Goal: Use online tool/utility: Utilize a website feature to perform a specific function

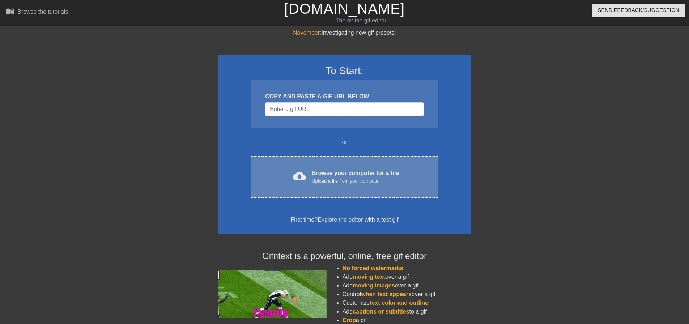
click at [326, 187] on div "cloud_upload Browse your computer for a file Upload a file from your computer C…" at bounding box center [344, 177] width 187 height 42
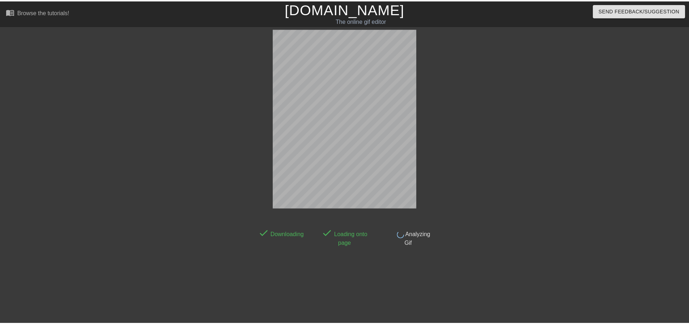
scroll to position [4, 0]
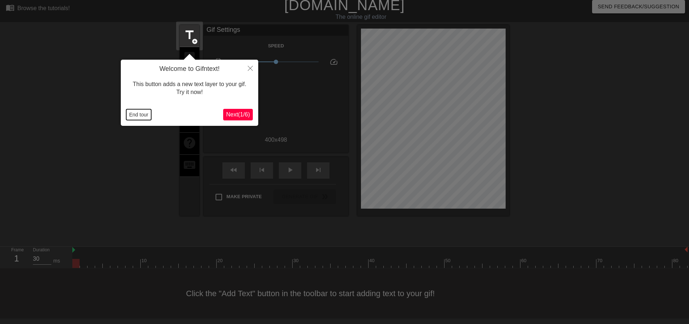
click at [140, 119] on button "End tour" at bounding box center [138, 114] width 25 height 11
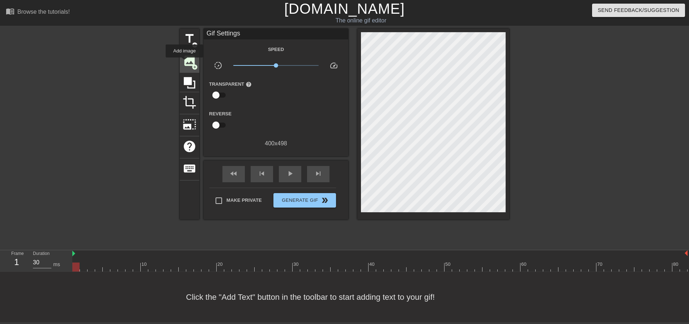
click at [185, 63] on span "image" at bounding box center [190, 61] width 14 height 14
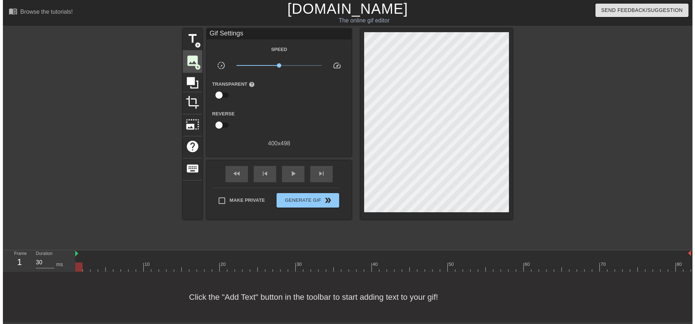
scroll to position [0, 0]
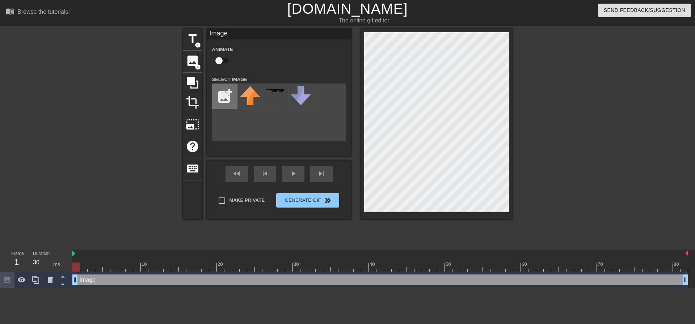
click at [227, 97] on input "file" at bounding box center [224, 96] width 25 height 25
type input "C:\fakepath\[PERSON_NAME]-wooper.png"
click at [252, 90] on img at bounding box center [250, 92] width 20 height 12
click at [222, 60] on input "checkbox" at bounding box center [218, 61] width 41 height 14
checkbox input "true"
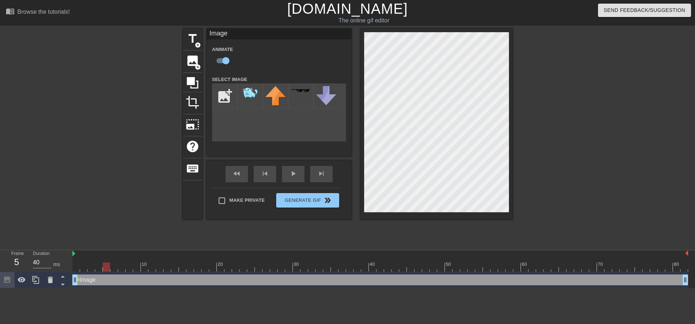
drag, startPoint x: 78, startPoint y: 268, endPoint x: 98, endPoint y: 267, distance: 19.6
click at [98, 267] on div at bounding box center [380, 267] width 616 height 9
drag, startPoint x: 105, startPoint y: 266, endPoint x: 132, endPoint y: 265, distance: 27.2
click at [132, 265] on div at bounding box center [129, 267] width 7 height 9
click at [515, 154] on div "title add_circle image add_circle crop photo_size_select_large help keyboard Im…" at bounding box center [347, 137] width 695 height 217
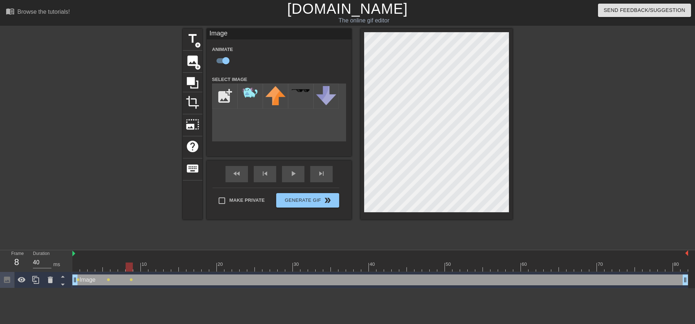
click at [509, 157] on div at bounding box center [436, 124] width 152 height 191
drag, startPoint x: 73, startPoint y: 282, endPoint x: 128, endPoint y: 280, distance: 54.7
click at [127, 267] on div at bounding box center [129, 267] width 7 height 9
click at [197, 266] on div at bounding box center [197, 267] width 7 height 9
drag, startPoint x: 685, startPoint y: 283, endPoint x: 684, endPoint y: 274, distance: 8.8
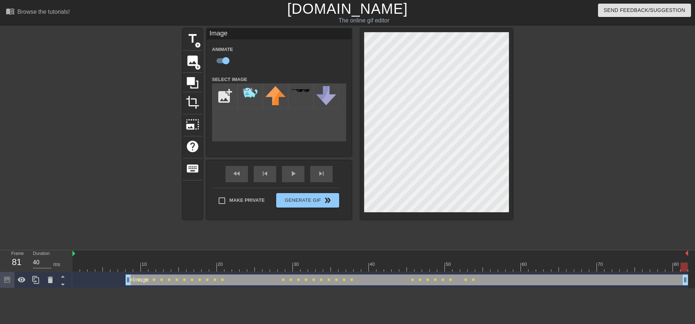
click at [684, 274] on div "Image drag_handle drag_handle lens lens lens lens lens lens lens lens lens lens…" at bounding box center [380, 280] width 616 height 16
click at [350, 268] on div at bounding box center [380, 267] width 616 height 9
click at [360, 267] on div at bounding box center [380, 267] width 616 height 9
click at [356, 267] on div at bounding box center [357, 267] width 7 height 9
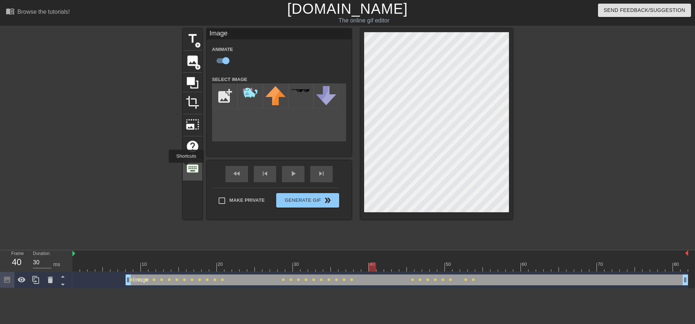
click at [186, 168] on span "keyboard" at bounding box center [193, 169] width 14 height 14
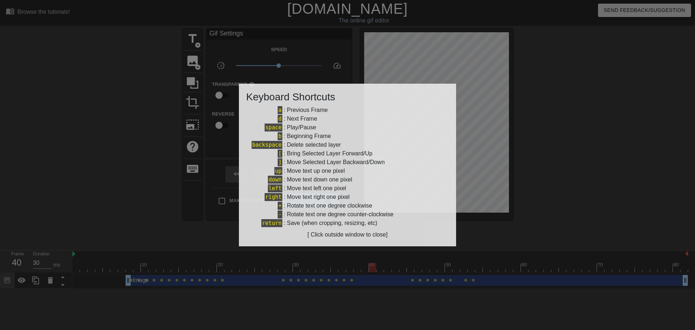
drag, startPoint x: 356, startPoint y: 313, endPoint x: 349, endPoint y: 303, distance: 12.7
click at [354, 311] on div at bounding box center [347, 165] width 695 height 330
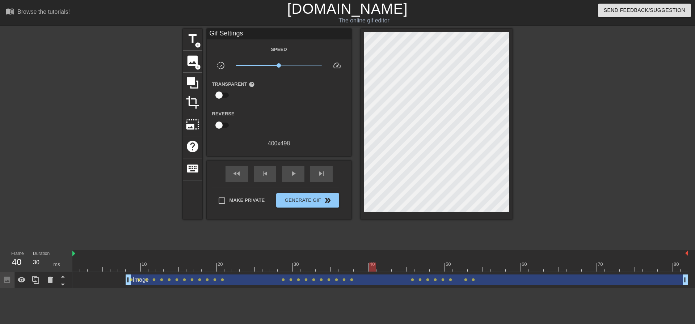
click at [373, 267] on div at bounding box center [372, 267] width 7 height 9
click at [358, 269] on div at bounding box center [357, 267] width 7 height 9
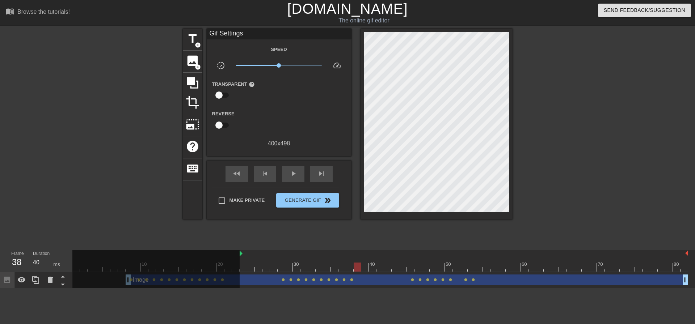
drag, startPoint x: 73, startPoint y: 254, endPoint x: 244, endPoint y: 247, distance: 170.9
click at [244, 247] on div "menu_book Browse the tutorials! [DOMAIN_NAME] The online gif editor Send Feedba…" at bounding box center [347, 144] width 695 height 288
drag, startPoint x: 240, startPoint y: 252, endPoint x: 303, endPoint y: 262, distance: 64.0
click at [303, 262] on div "10 20 30 40 50 60 70 80" at bounding box center [380, 260] width 616 height 21
click at [295, 169] on div "play_arrow" at bounding box center [293, 174] width 22 height 16
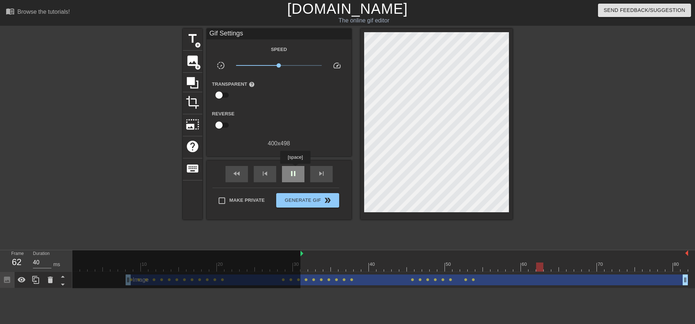
click at [295, 169] on div "pause" at bounding box center [293, 174] width 22 height 16
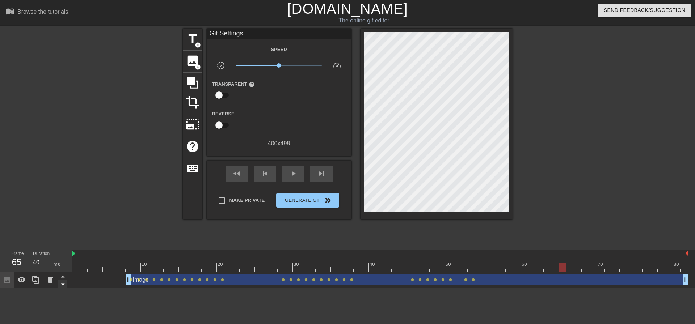
drag, startPoint x: 301, startPoint y: 253, endPoint x: 64, endPoint y: 282, distance: 239.4
click at [64, 282] on div "Frame 65 Duration 40 ms 10 20 30 40 50 60 70 80 Image drag_handle drag_handle l…" at bounding box center [347, 269] width 695 height 38
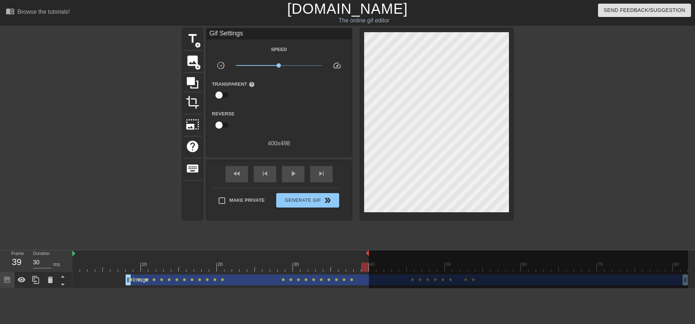
drag, startPoint x: 687, startPoint y: 253, endPoint x: 367, endPoint y: 271, distance: 320.7
click at [367, 271] on div "10 20 30 40 50 60 70 80" at bounding box center [380, 260] width 616 height 21
click at [284, 171] on div "play_arrow" at bounding box center [293, 174] width 22 height 16
type input "40"
click at [312, 198] on span "Generate Gif double_arrow" at bounding box center [307, 200] width 57 height 9
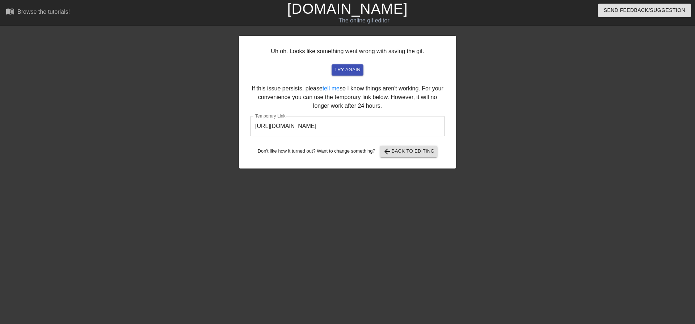
click at [360, 130] on input "[URL][DOMAIN_NAME]" at bounding box center [347, 126] width 195 height 20
